Goal: Navigation & Orientation: Find specific page/section

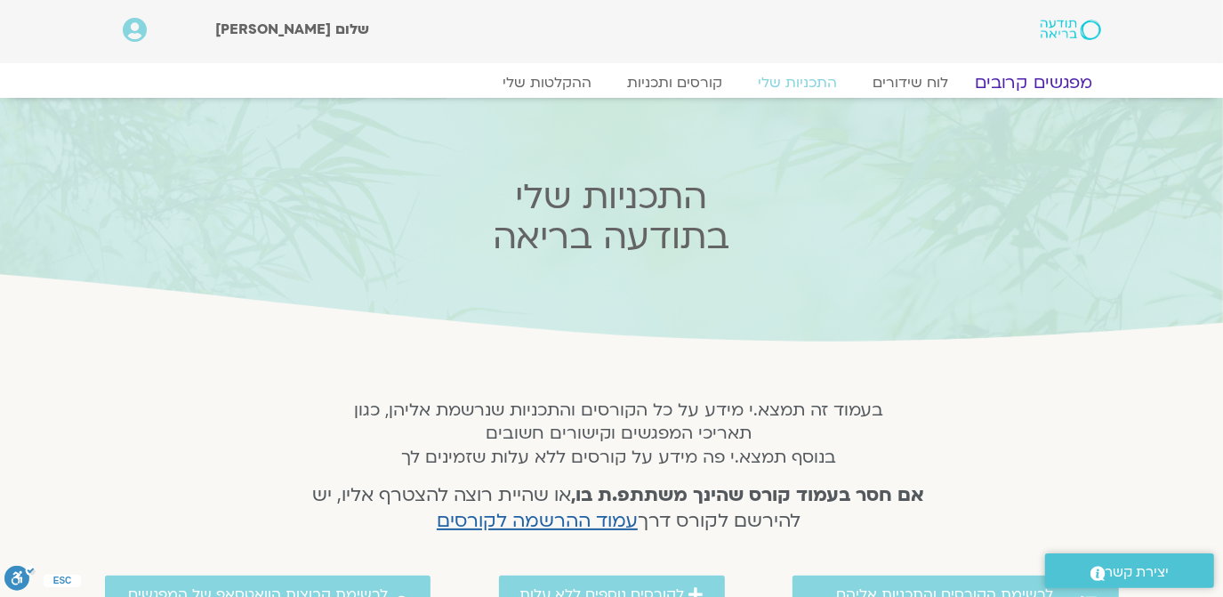
click at [1039, 72] on link "מפגשים קרובים" at bounding box center [1032, 82] width 161 height 21
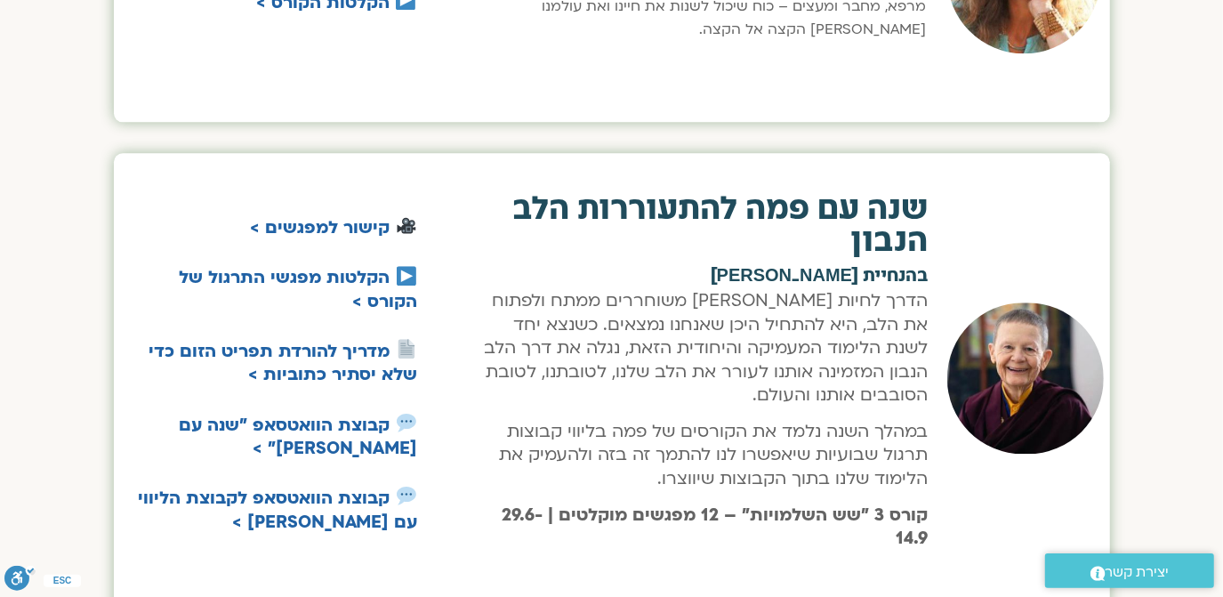
scroll to position [3652, 0]
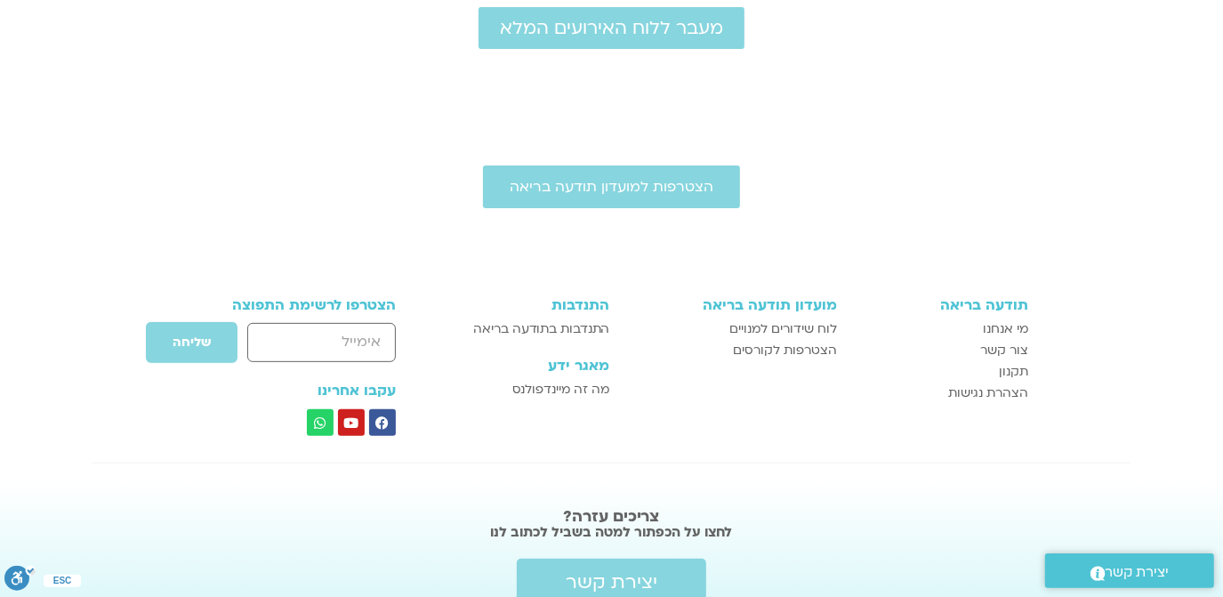
scroll to position [323, 0]
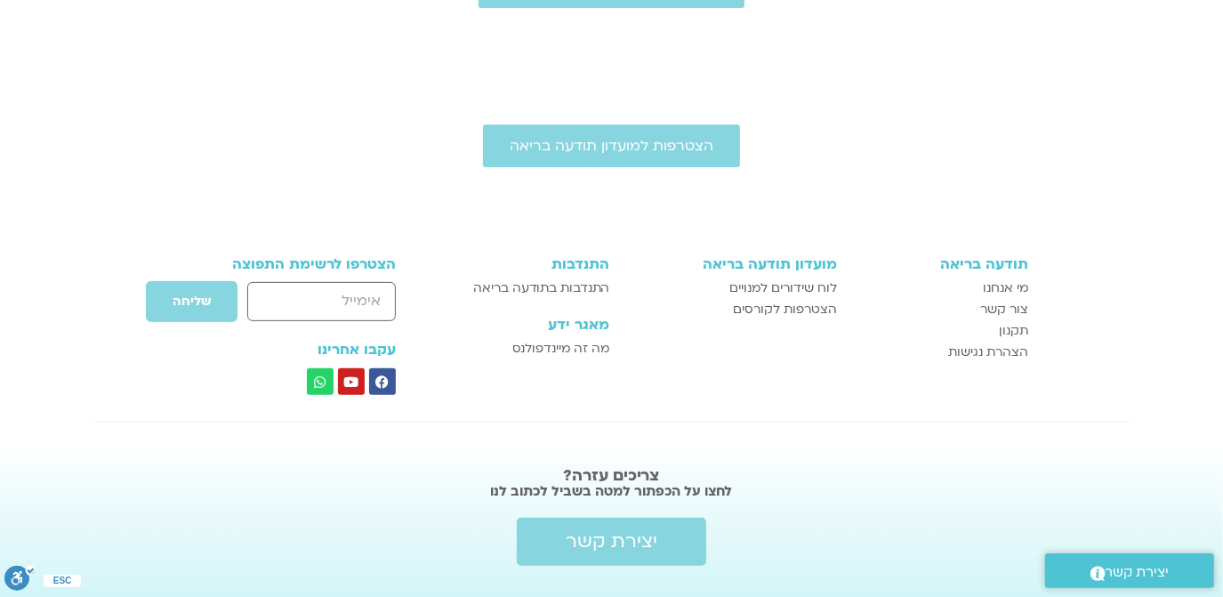
click at [783, 277] on div "לוח שידורים למנויים הצטרפות לקורסים" at bounding box center [732, 299] width 209 height 44
click at [775, 261] on h3 "מועדון תודעה בריאה" at bounding box center [732, 264] width 209 height 16
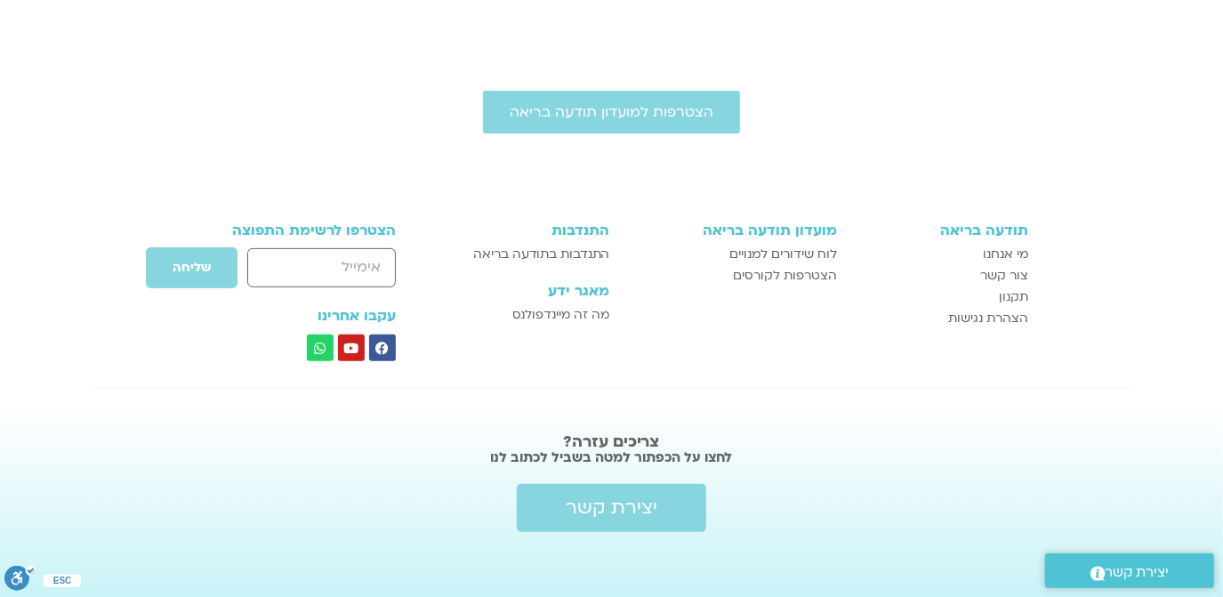
scroll to position [360, 0]
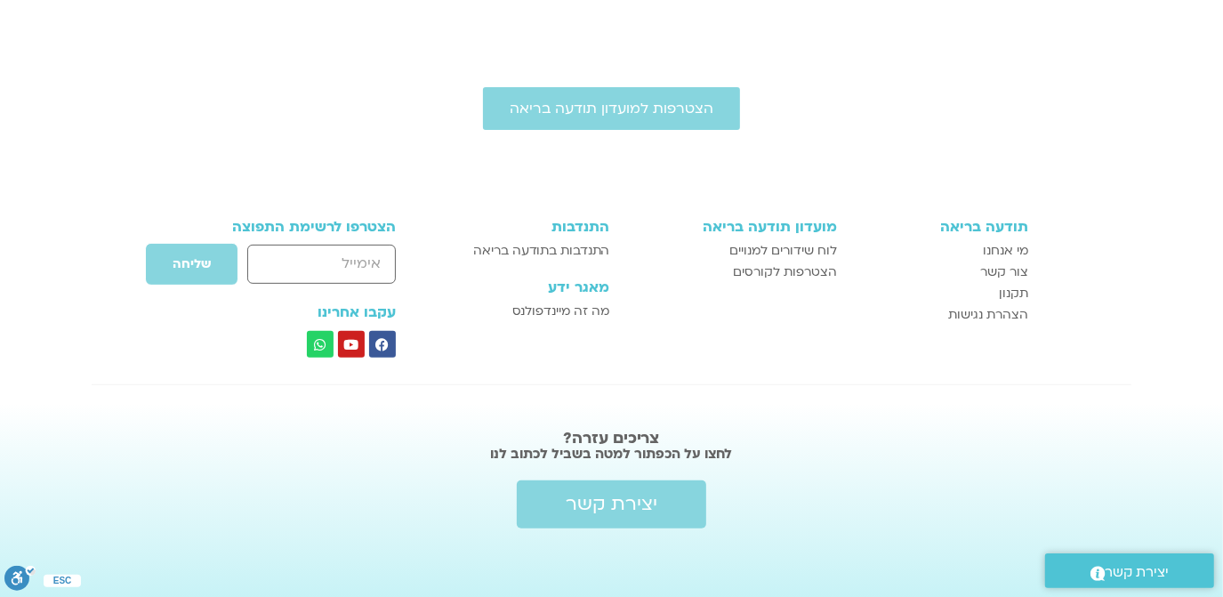
click at [790, 230] on h3 "מועדון תודעה בריאה" at bounding box center [732, 227] width 209 height 16
click at [786, 236] on div "מועדון תודעה בריאה לוח שידורים למנויים הצטרפות לקורסים" at bounding box center [732, 288] width 227 height 157
click at [785, 229] on h3 "מועדון תודעה בריאה" at bounding box center [732, 227] width 209 height 16
